Goal: Book appointment/travel/reservation

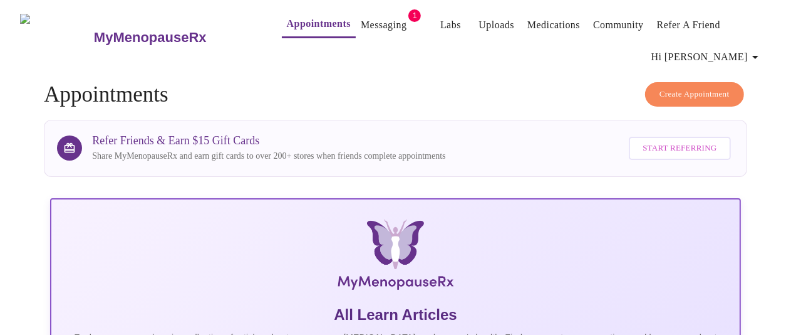
click at [378, 18] on link "Messaging" at bounding box center [384, 25] width 46 height 18
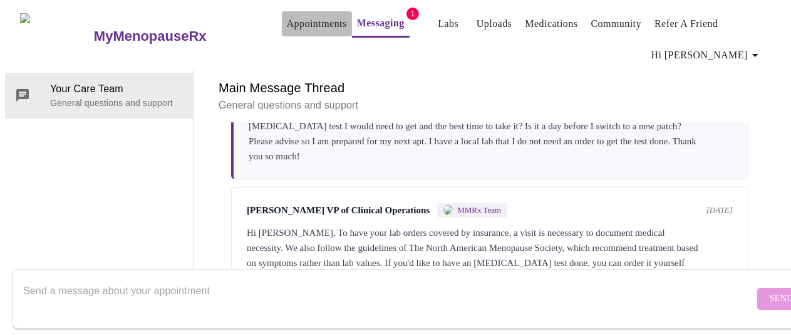
click at [287, 18] on link "Appointments" at bounding box center [317, 24] width 60 height 18
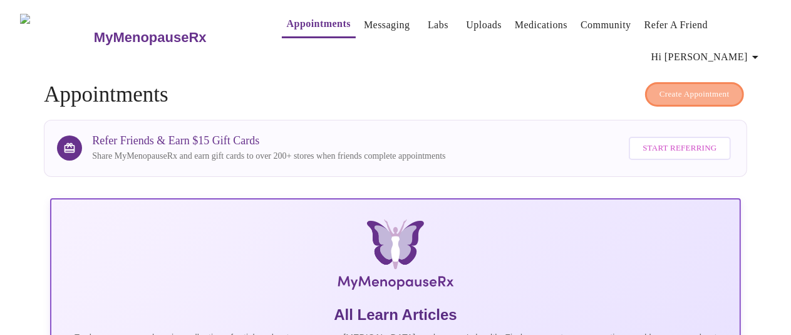
click at [677, 93] on span "Create Appointment" at bounding box center [695, 94] width 70 height 14
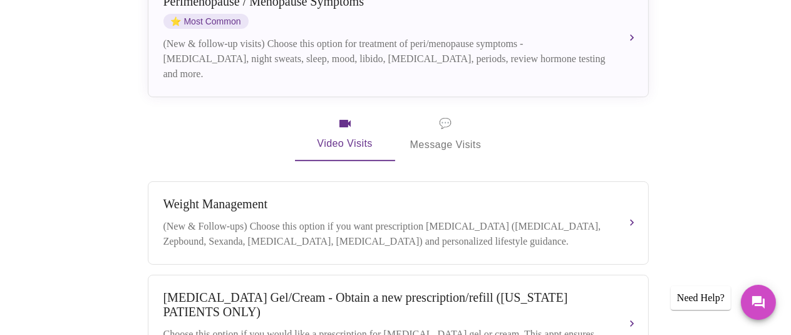
scroll to position [125, 0]
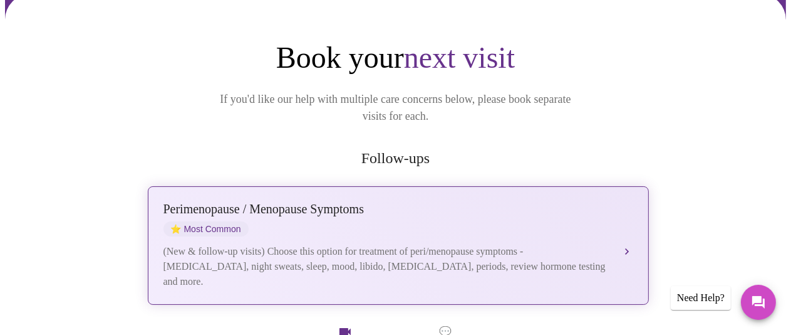
click at [308, 244] on div "(New & follow-up visits) Choose this option for treatment of peri/menopause sym…" at bounding box center [386, 266] width 445 height 45
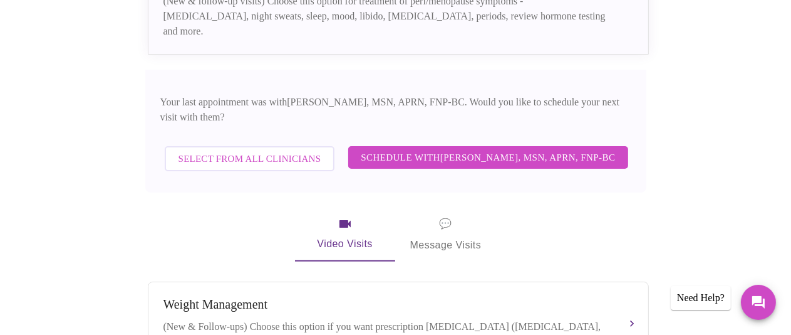
scroll to position [376, 0]
click at [449, 159] on span "Schedule with [PERSON_NAME], MSN, APRN, FNP-BC" at bounding box center [488, 157] width 254 height 16
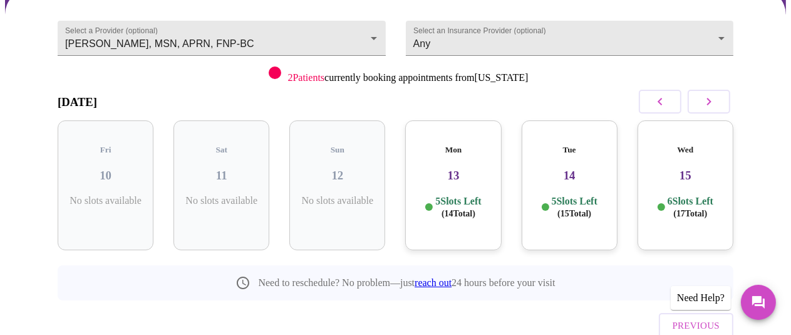
scroll to position [0, 0]
